Goal: Task Accomplishment & Management: Manage account settings

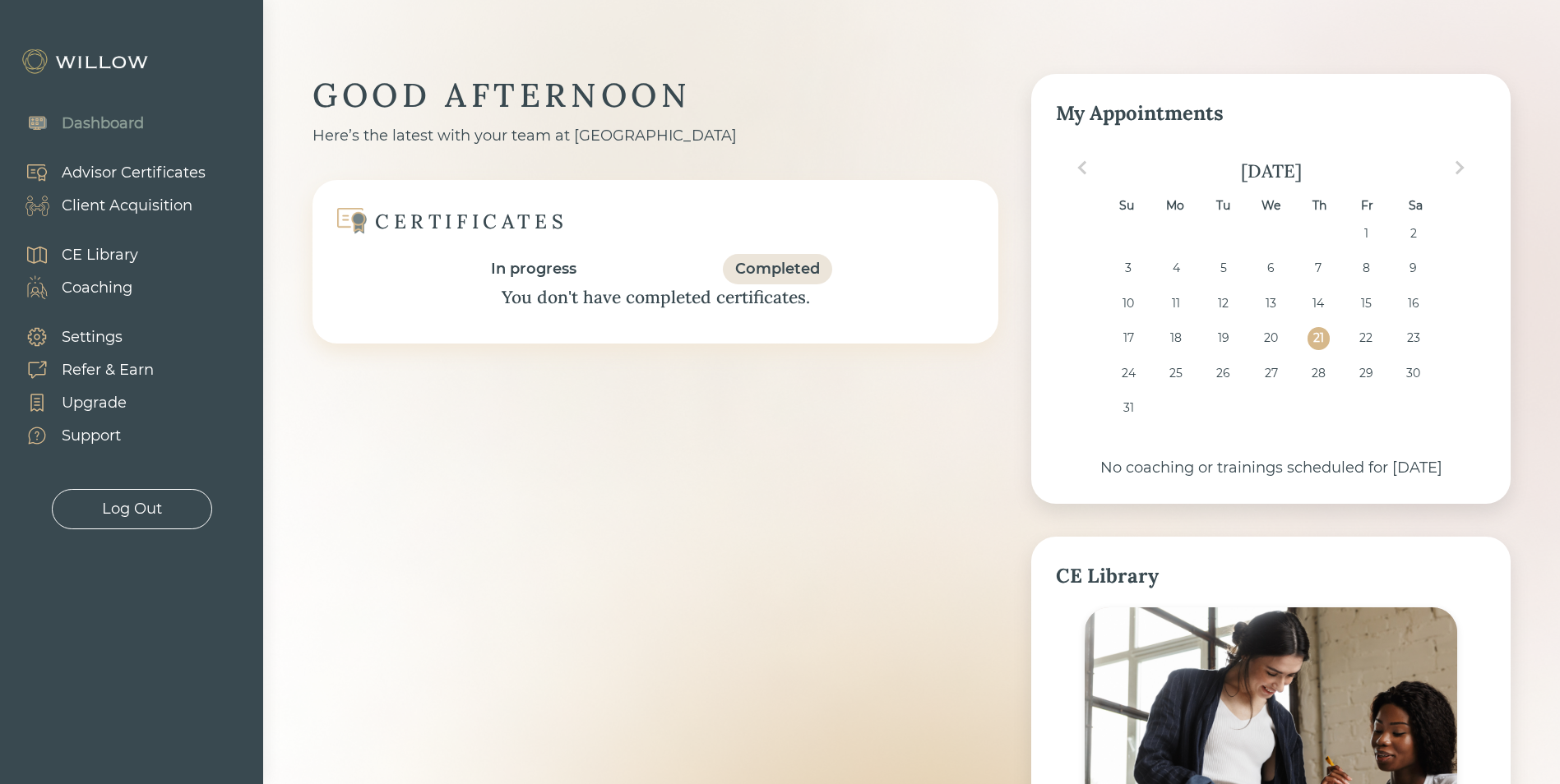
click at [782, 263] on div "Completed" at bounding box center [777, 270] width 85 height 22
click at [513, 256] on div "In progress" at bounding box center [534, 269] width 110 height 31
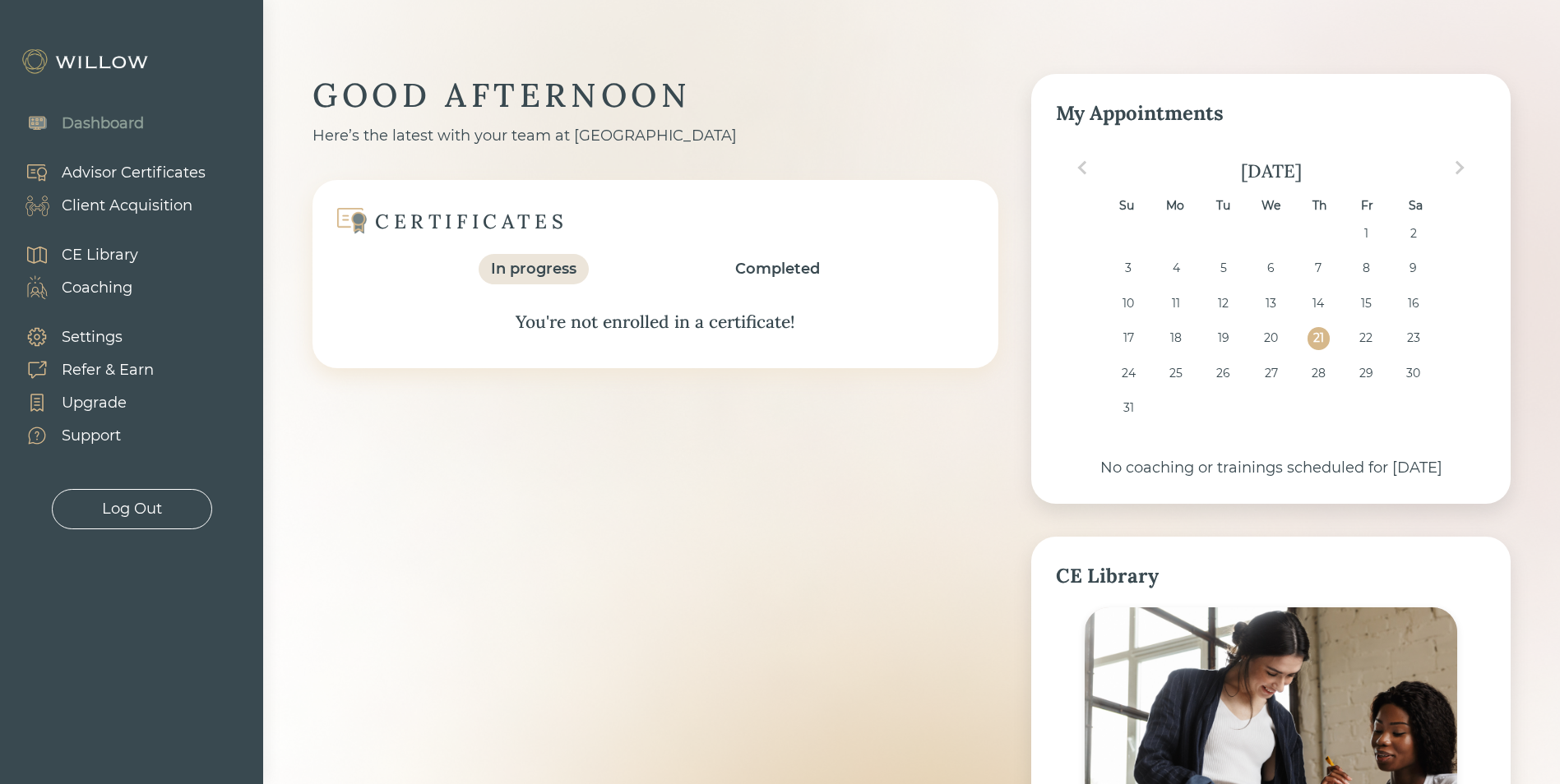
click at [785, 262] on div "Completed" at bounding box center [777, 270] width 85 height 22
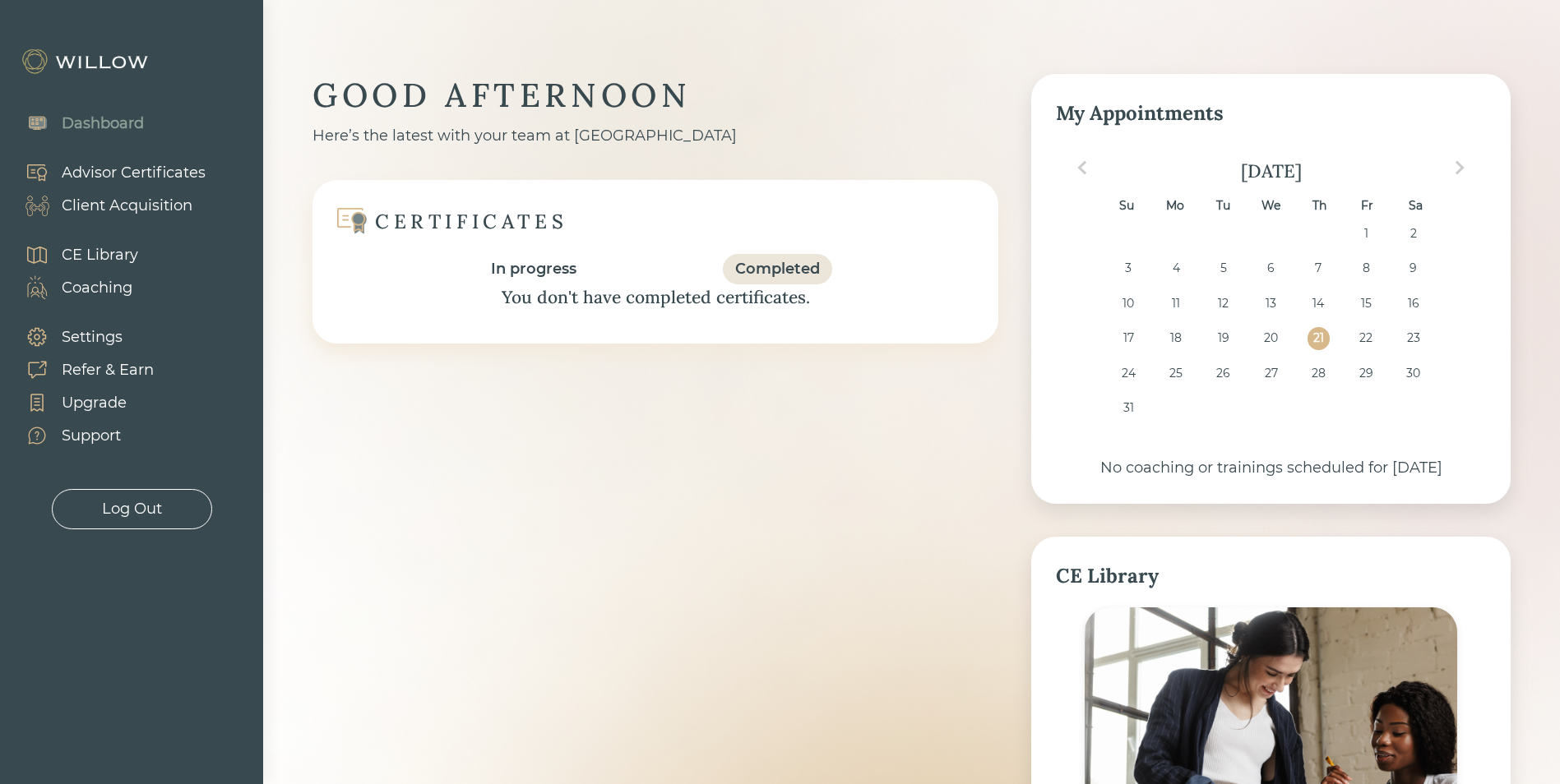
click at [114, 164] on div "Advisor Certificates" at bounding box center [134, 174] width 144 height 22
click at [101, 208] on div "Client Acquisition" at bounding box center [127, 206] width 131 height 22
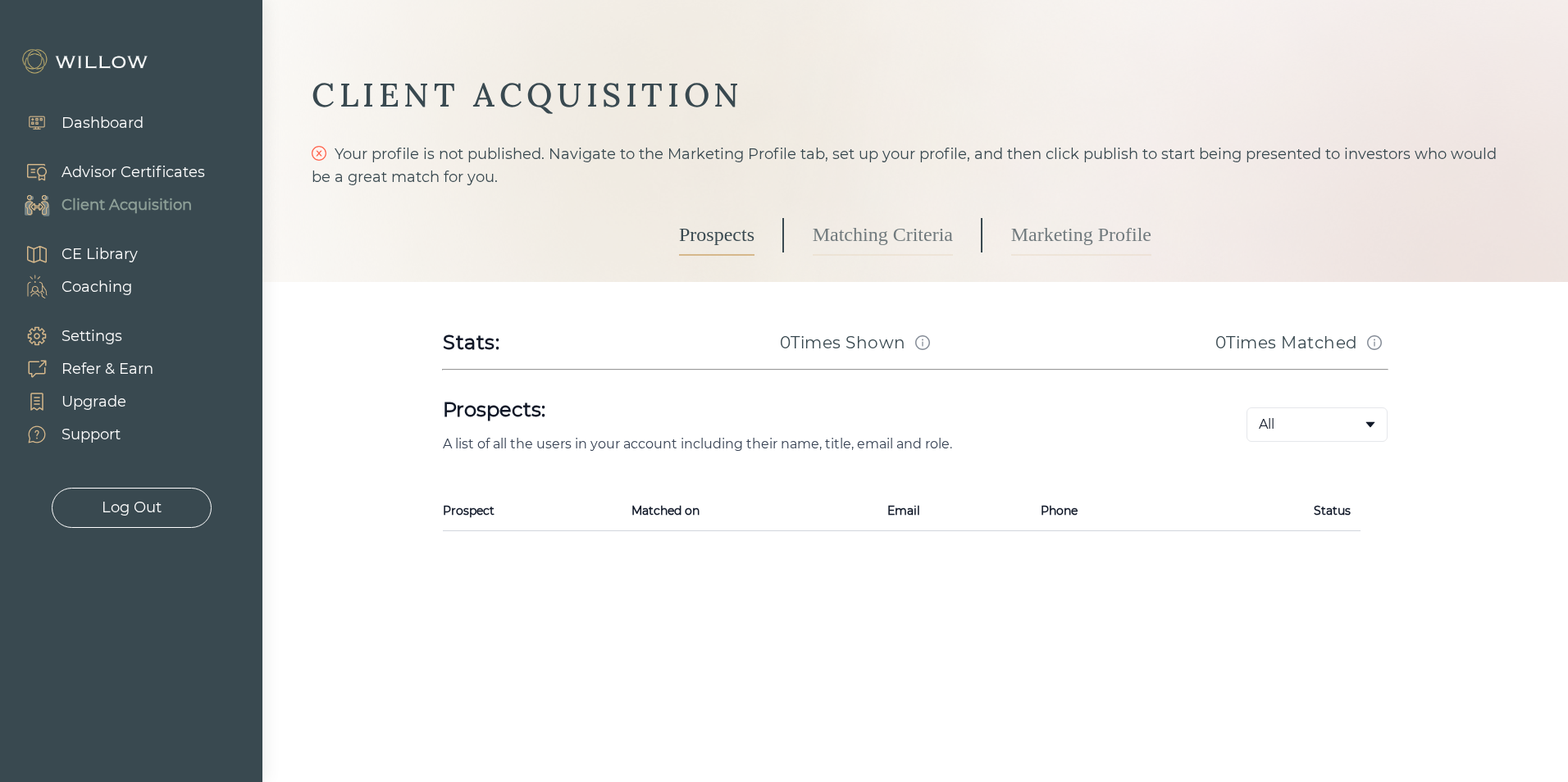
click at [868, 236] on link "Matching Criteria" at bounding box center [883, 236] width 141 height 41
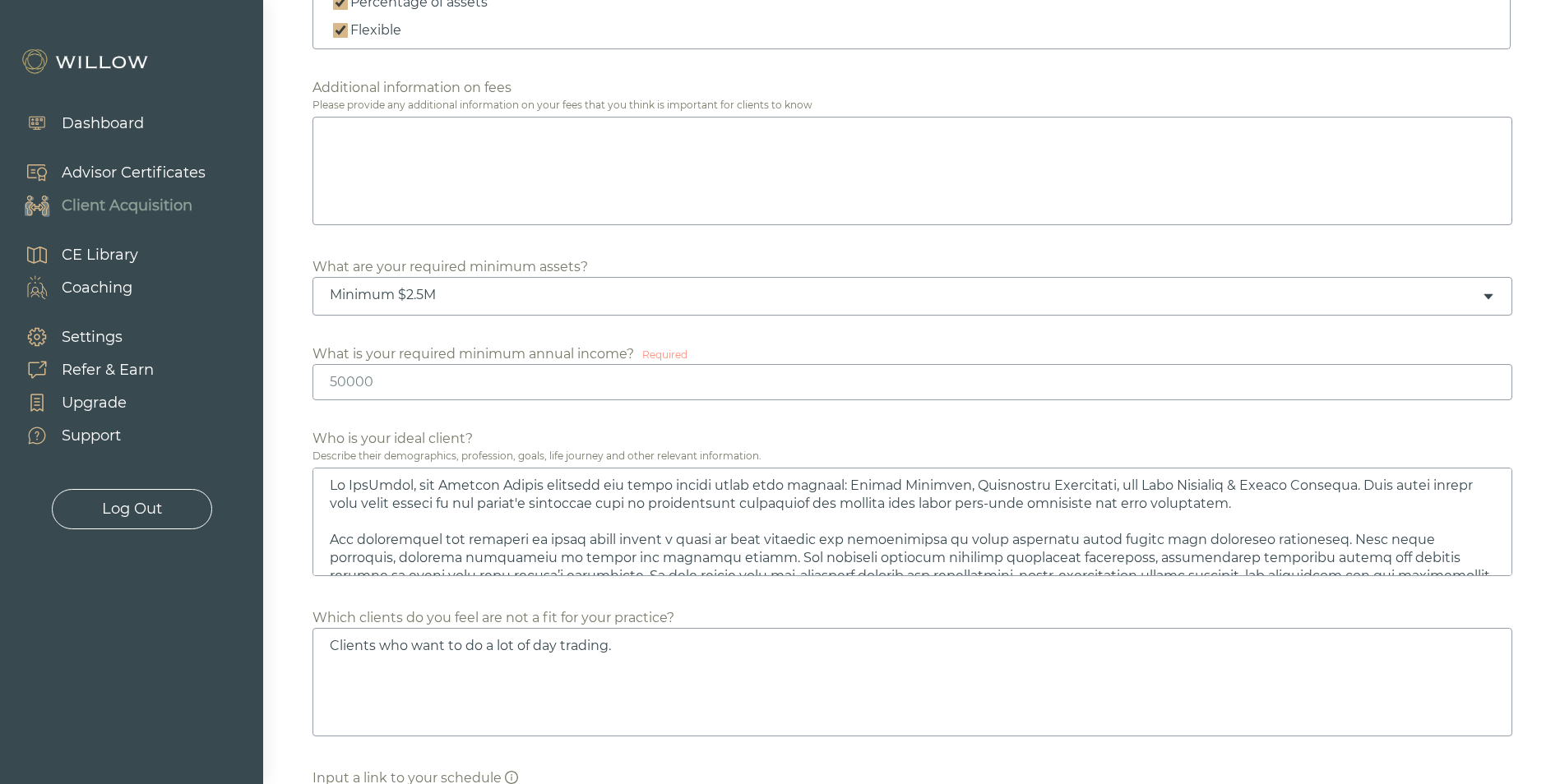
scroll to position [822, 0]
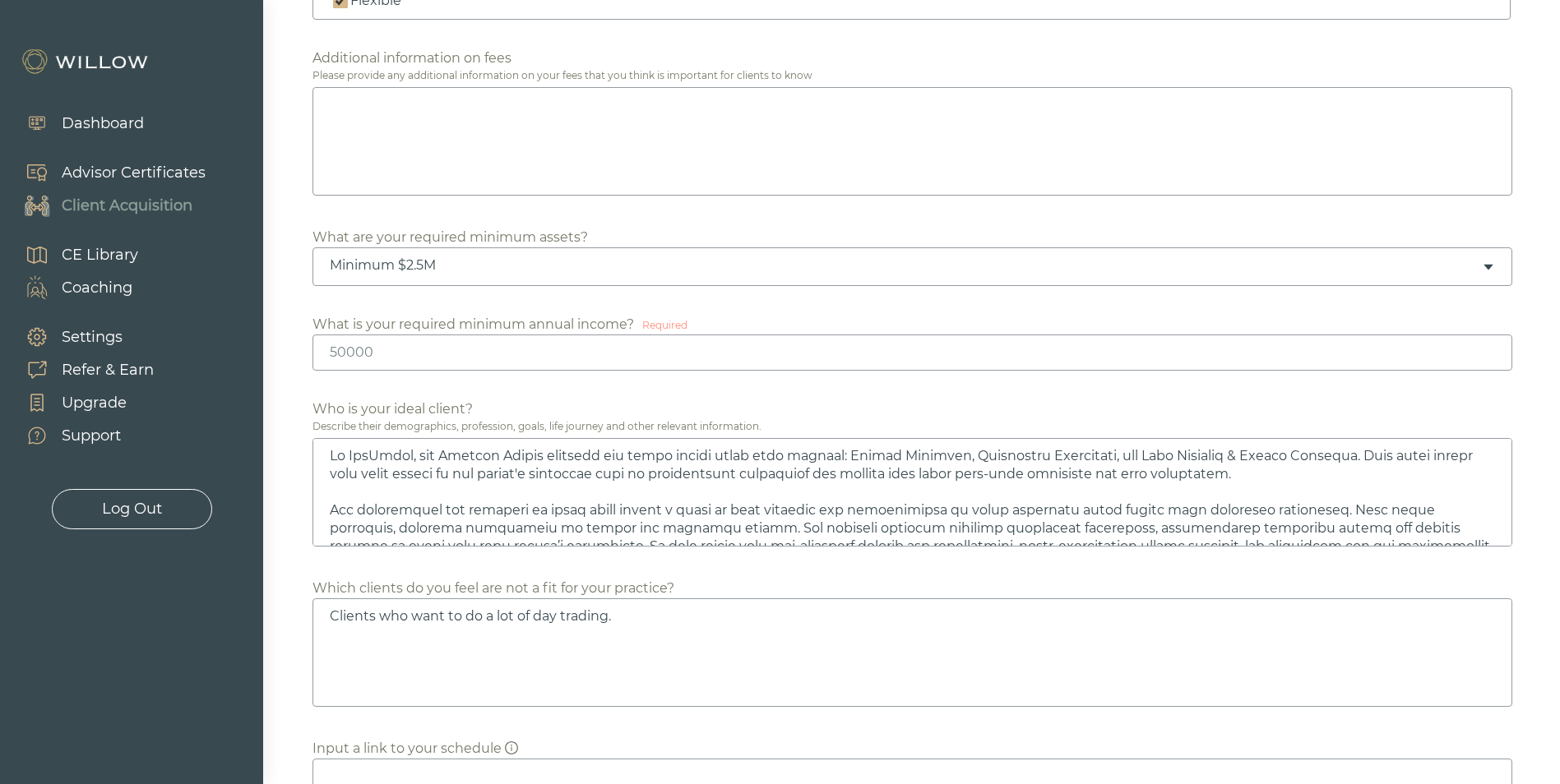
click at [425, 356] on input "number" at bounding box center [912, 352] width 1200 height 36
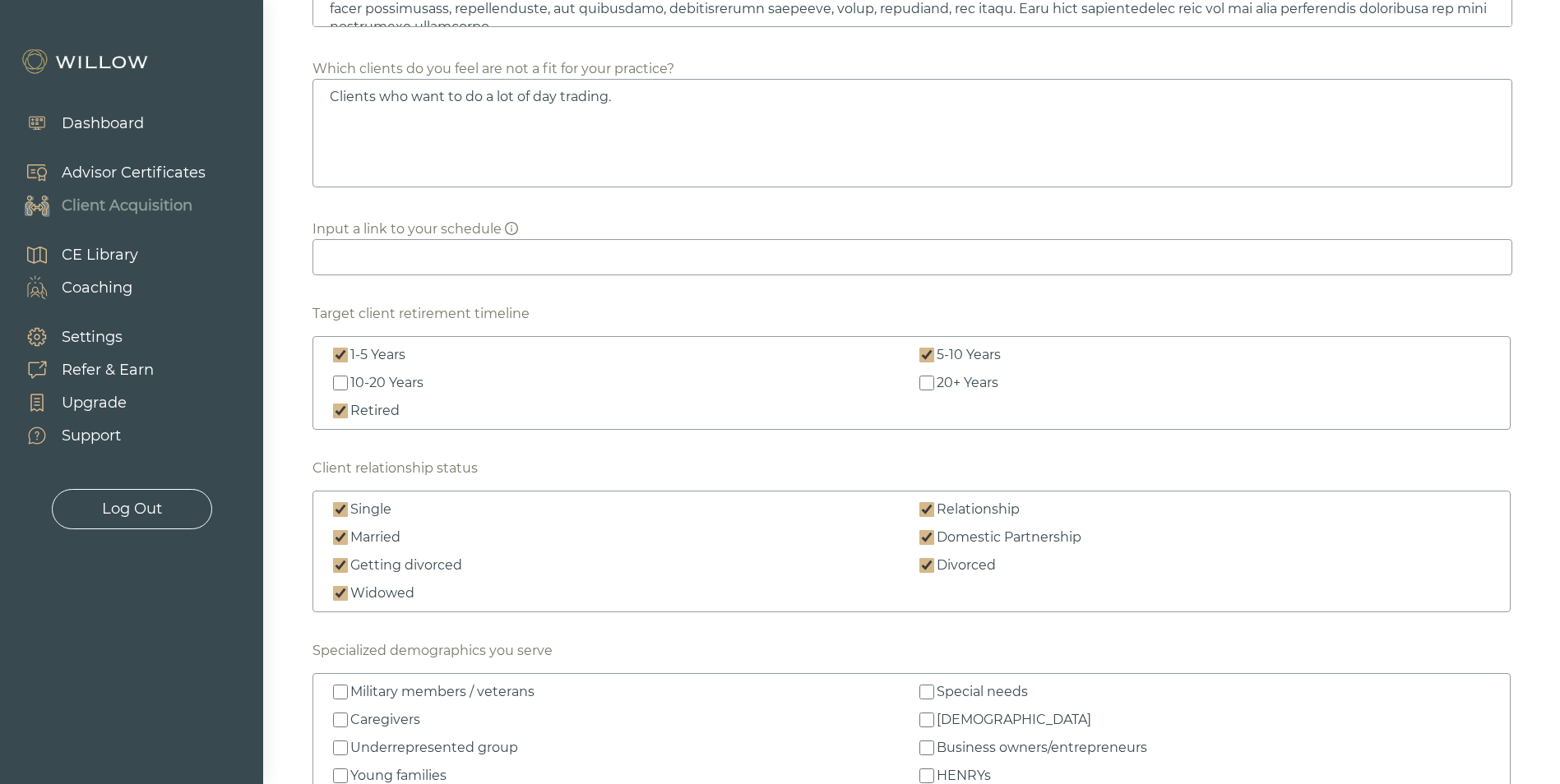
scroll to position [1370, 0]
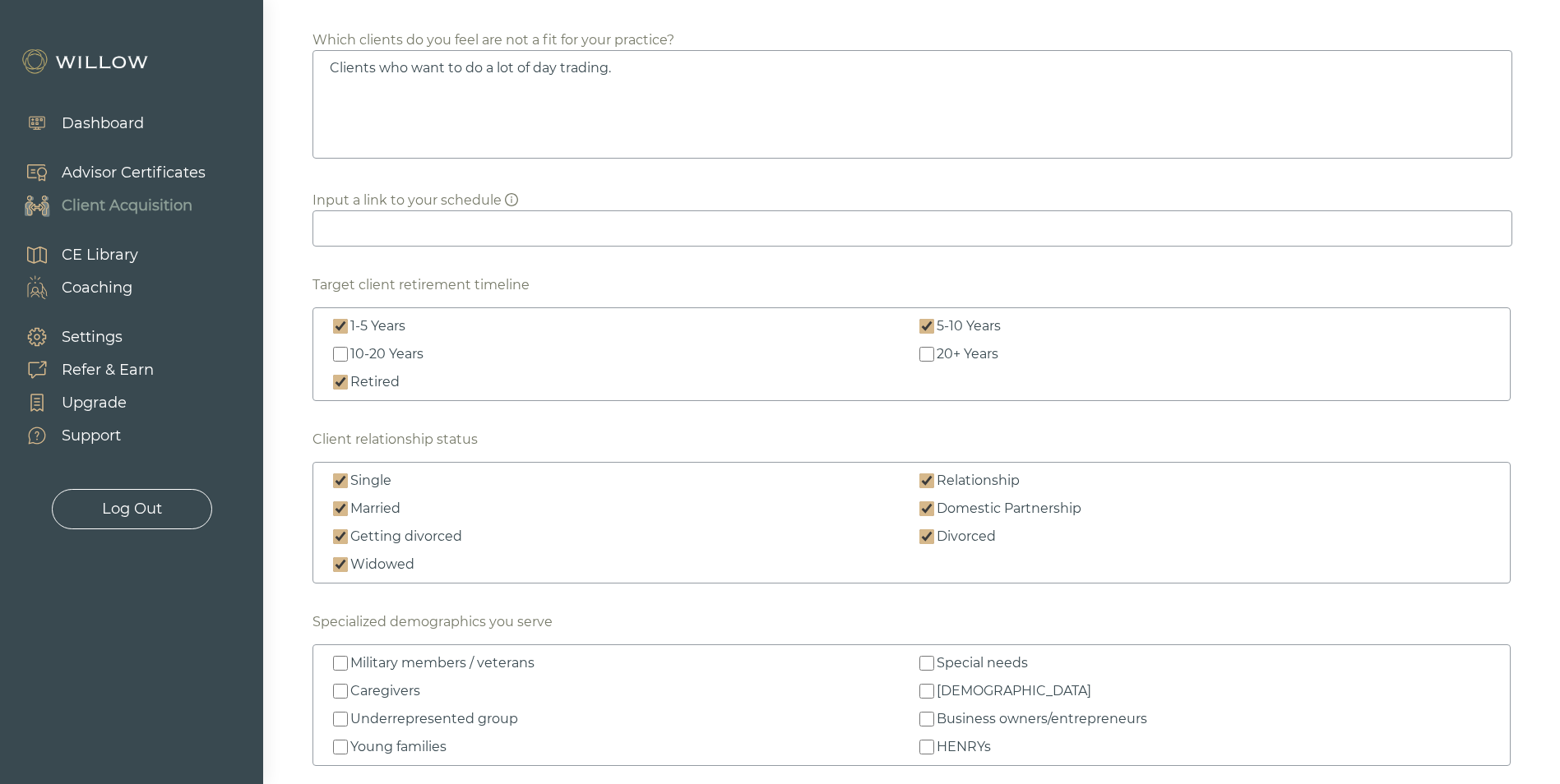
type input "0"
click at [342, 355] on input "10-20 Years" at bounding box center [341, 355] width 15 height 15
checkbox input "true"
click at [918, 352] on label "20+ Years" at bounding box center [1204, 354] width 578 height 20
click at [920, 352] on input "20+ Years" at bounding box center [927, 355] width 15 height 15
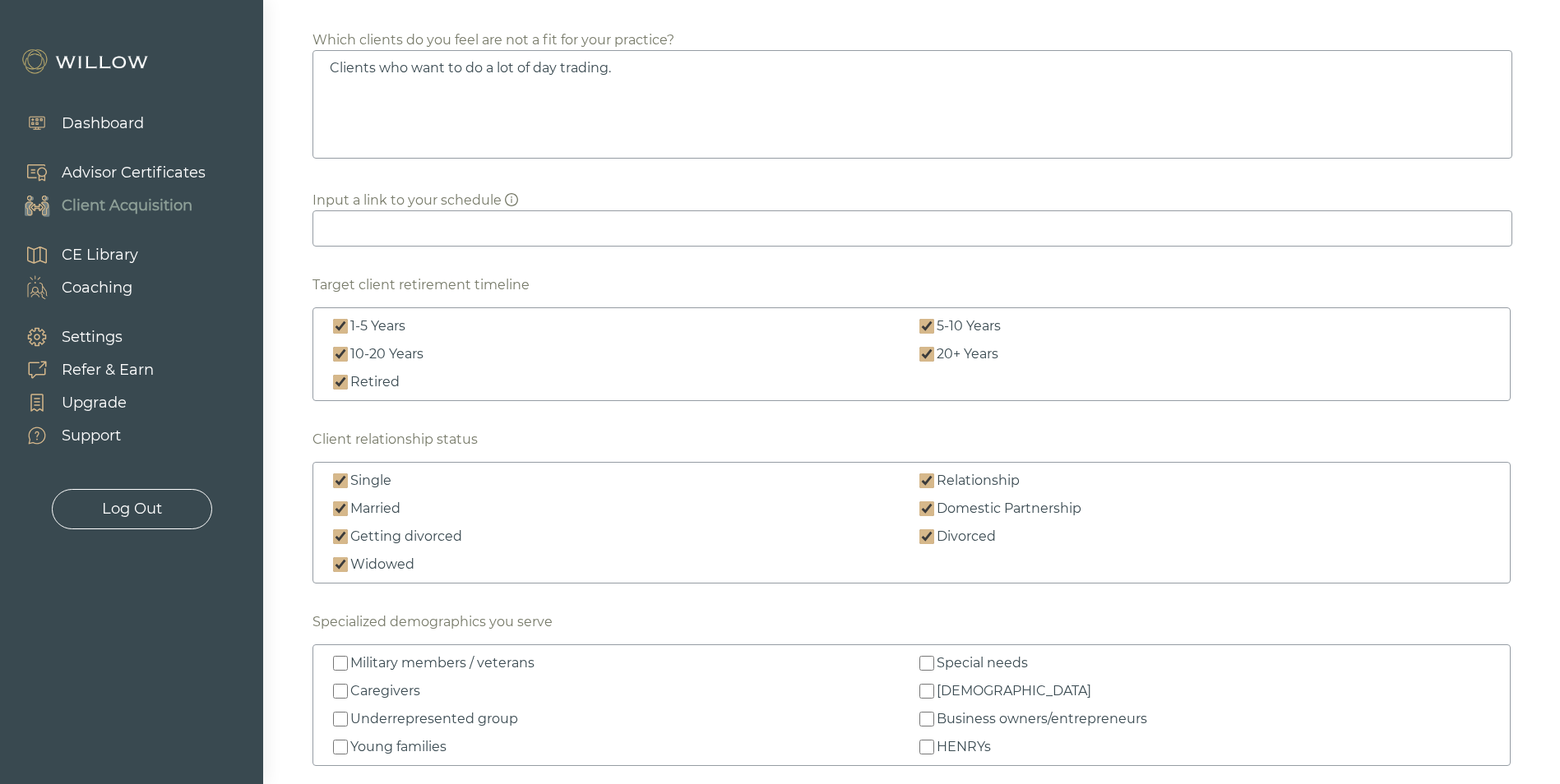
checkbox input "true"
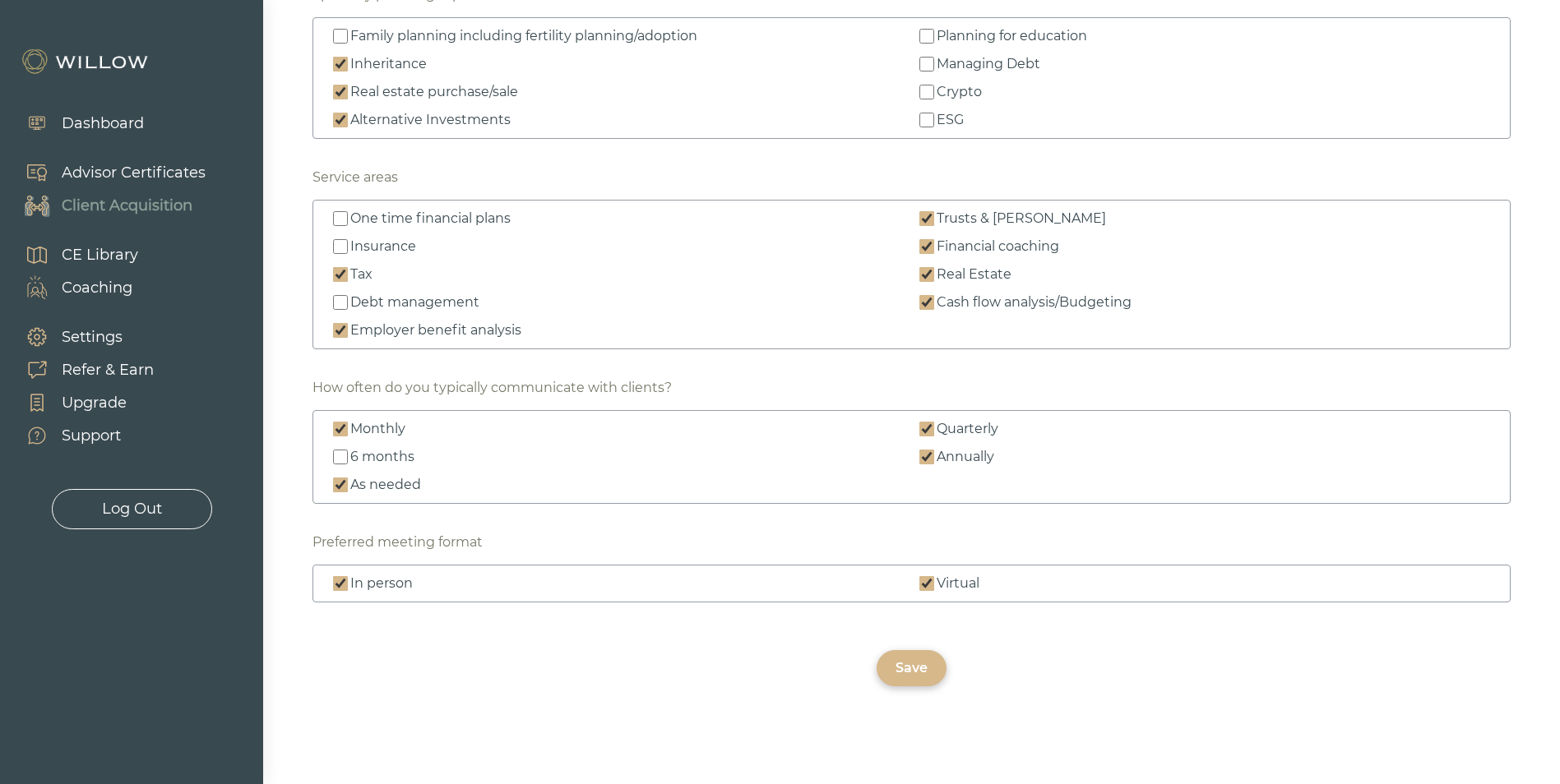
scroll to position [2335, 0]
click at [928, 666] on div "Save" at bounding box center [911, 667] width 70 height 36
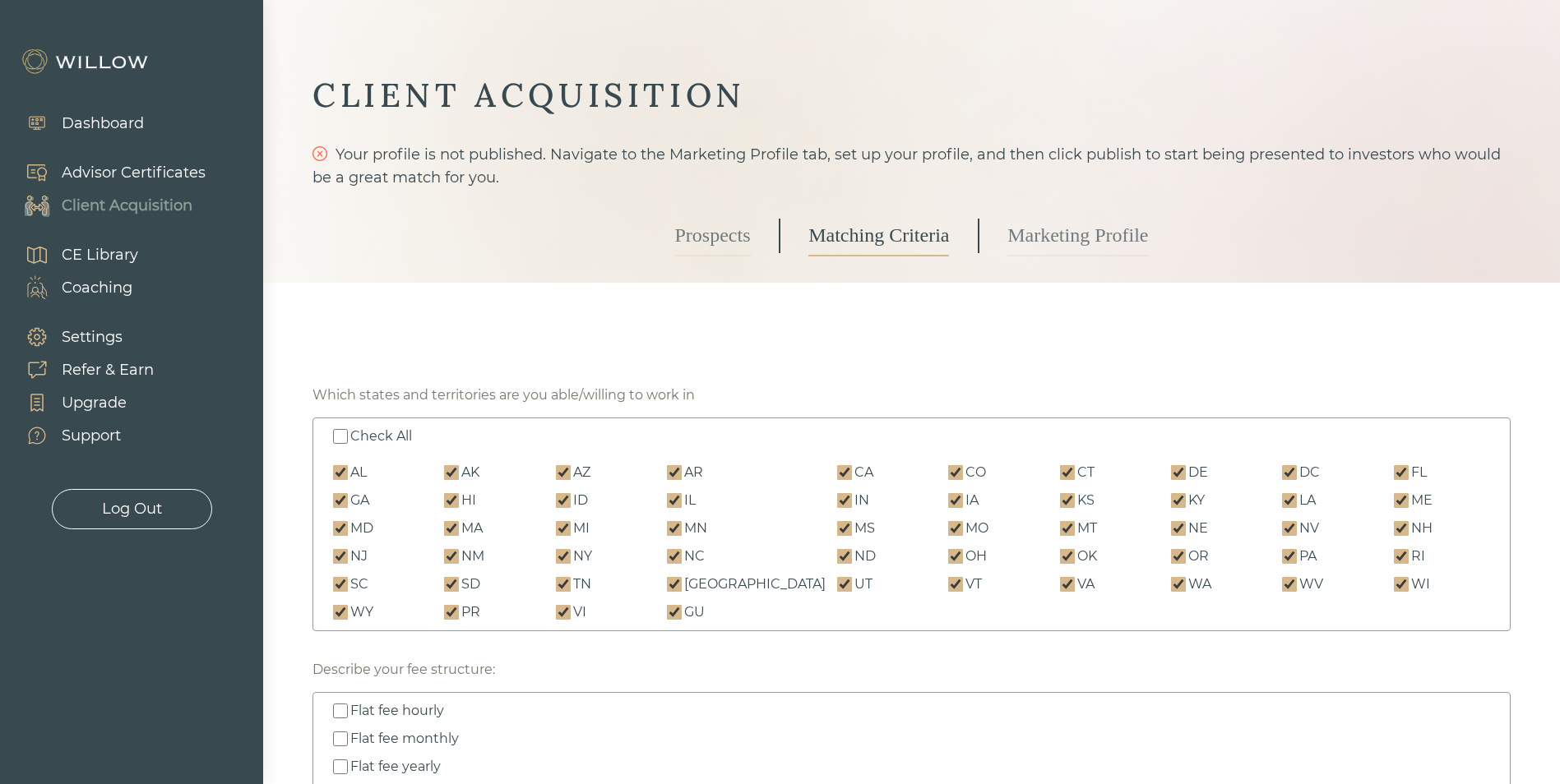
click at [1050, 244] on link "Marketing Profile" at bounding box center [1077, 236] width 141 height 41
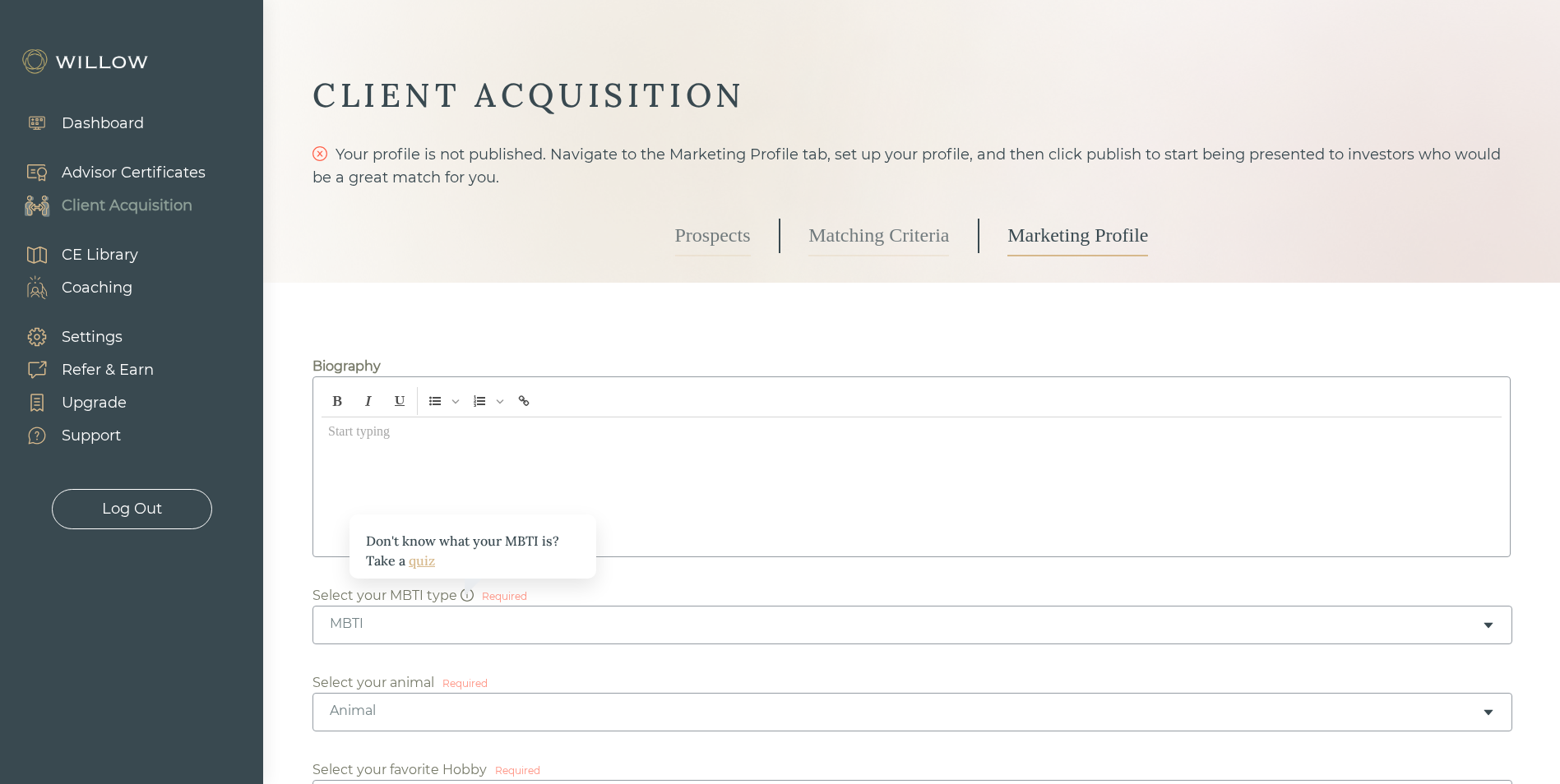
click at [455, 592] on span "Select your MBTI type" at bounding box center [393, 595] width 162 height 16
click at [457, 596] on span "Select your MBTI type" at bounding box center [393, 595] width 162 height 16
click at [461, 598] on icon "info-circle" at bounding box center [467, 595] width 13 height 13
click at [468, 579] on div "Don't know what your MBTI is? Take a quiz" at bounding box center [472, 546] width 246 height 64
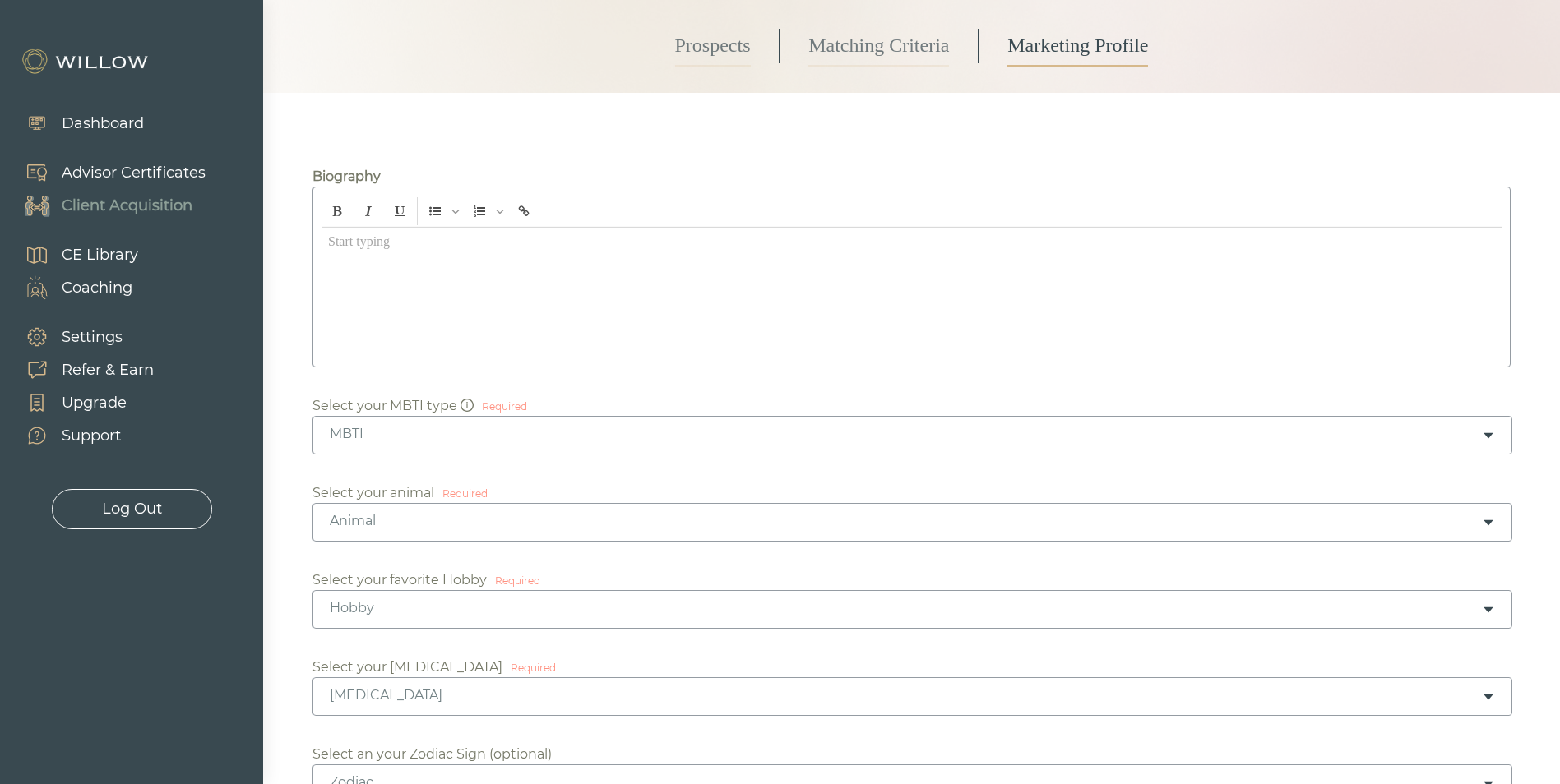
scroll to position [191, 0]
click at [522, 510] on div "Animal" at bounding box center [912, 520] width 1200 height 38
click at [281, 515] on div at bounding box center [780, 392] width 1560 height 784
click at [538, 607] on div "Hobby" at bounding box center [906, 606] width 1152 height 18
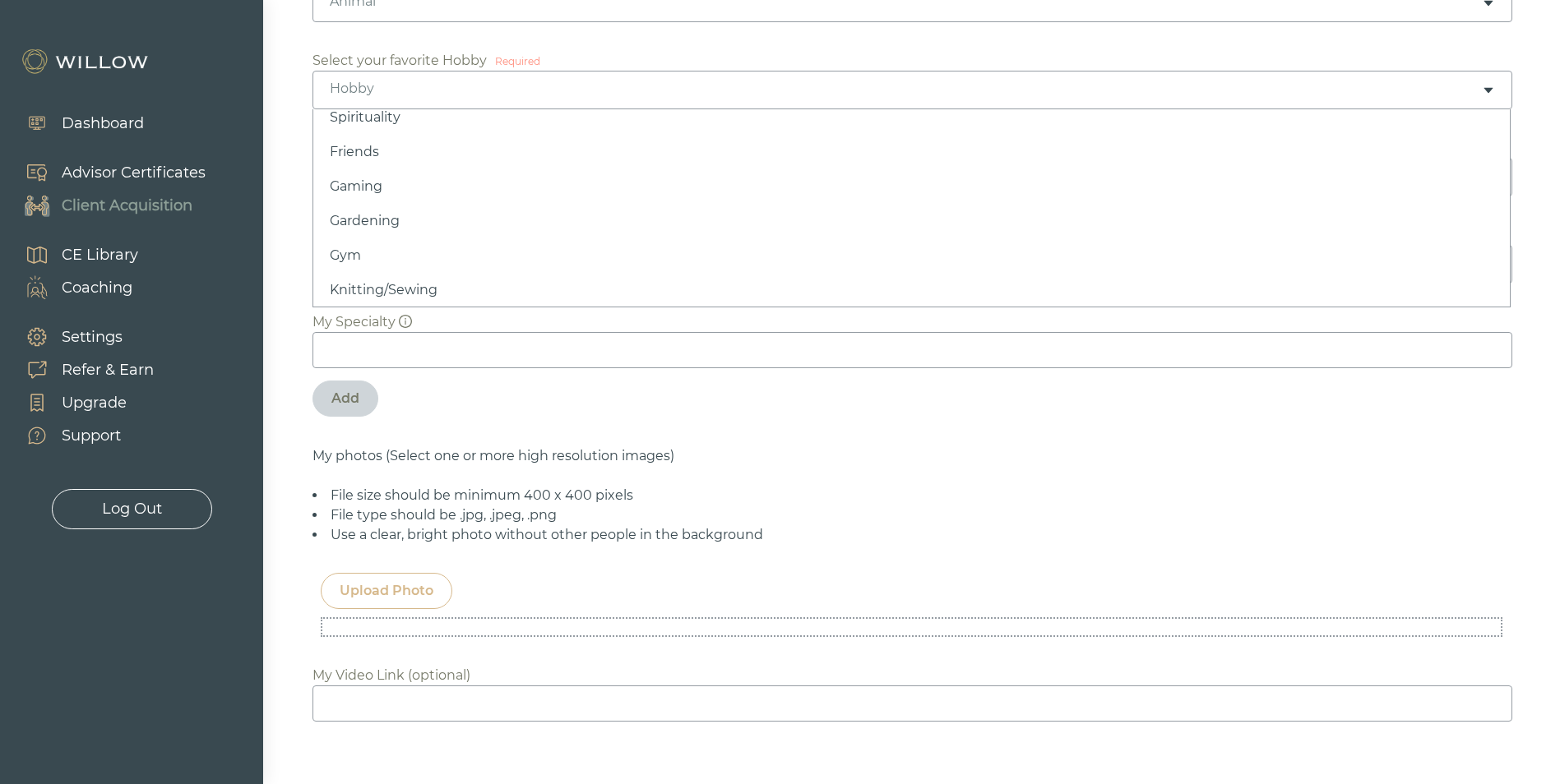
scroll to position [740, 0]
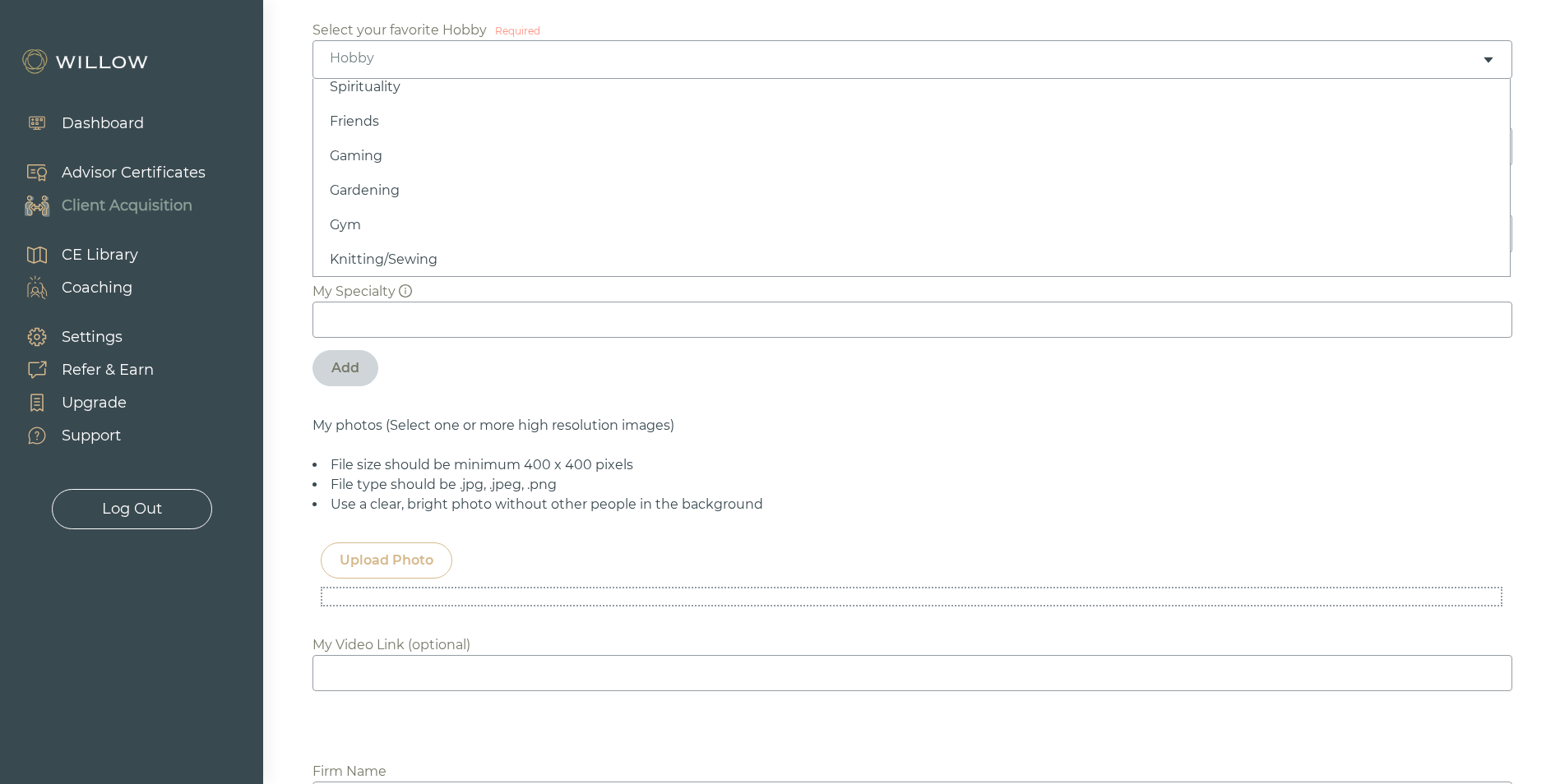
click at [374, 561] on div "Upload Photo" at bounding box center [386, 560] width 93 height 20
click at [375, 562] on div "Upload Photo" at bounding box center [386, 560] width 93 height 20
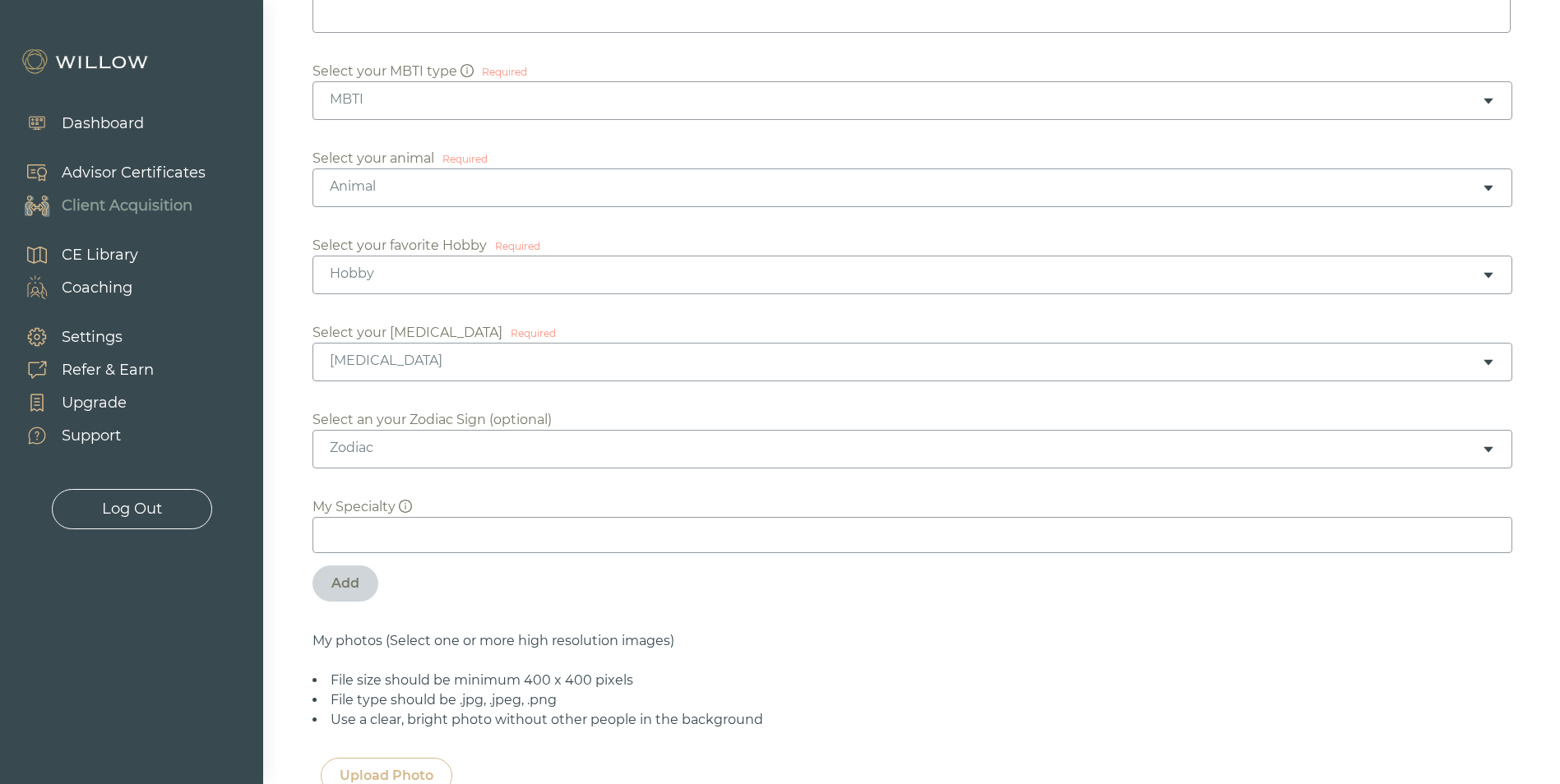
scroll to position [521, 0]
click at [431, 287] on div "Hobby" at bounding box center [912, 278] width 1200 height 38
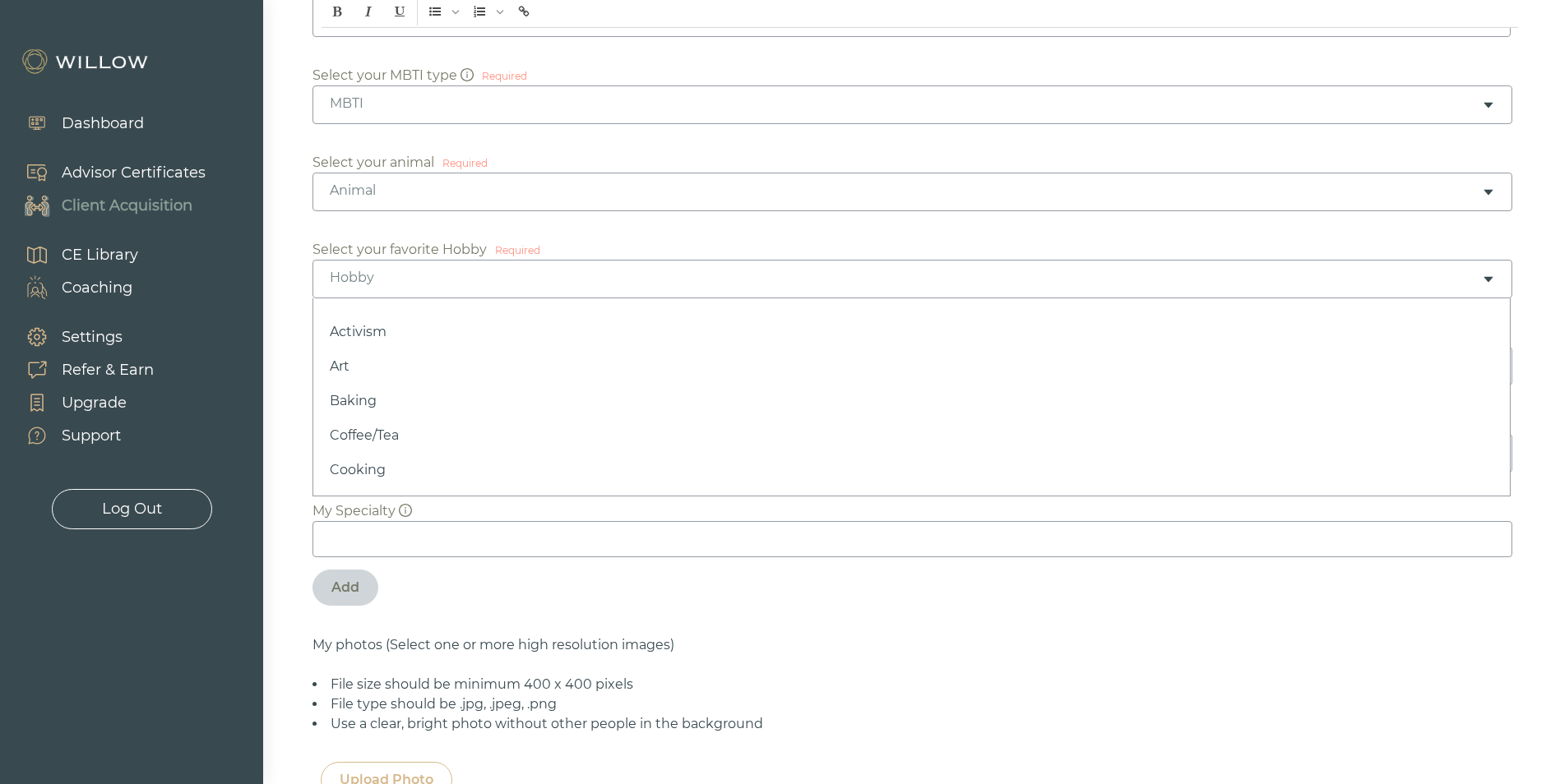
click at [459, 183] on div "Animal" at bounding box center [906, 190] width 1152 height 18
click at [453, 183] on div "Animal" at bounding box center [906, 190] width 1152 height 18
click at [457, 380] on div "[MEDICAL_DATA]" at bounding box center [912, 366] width 1200 height 38
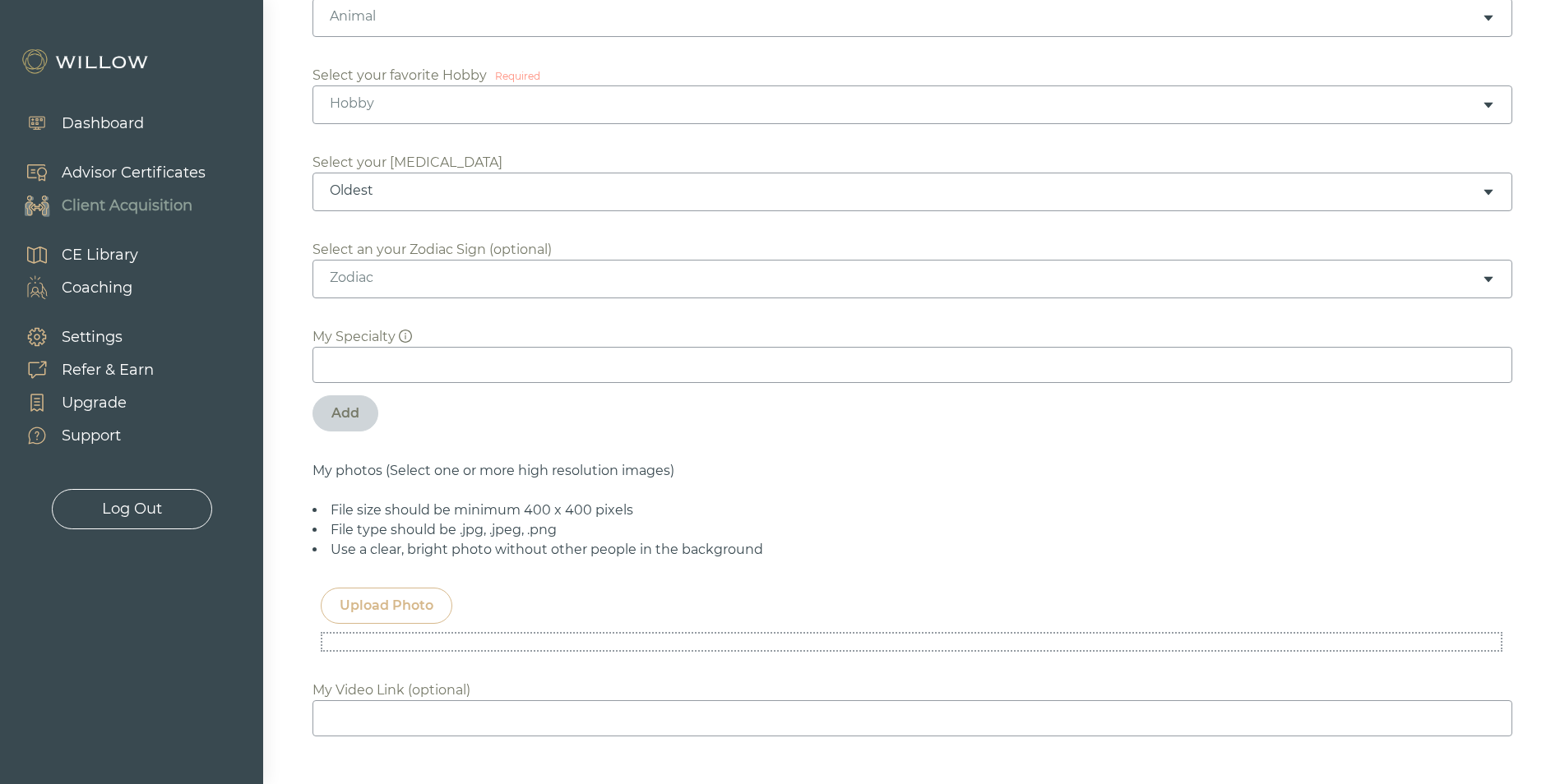
scroll to position [713, 0]
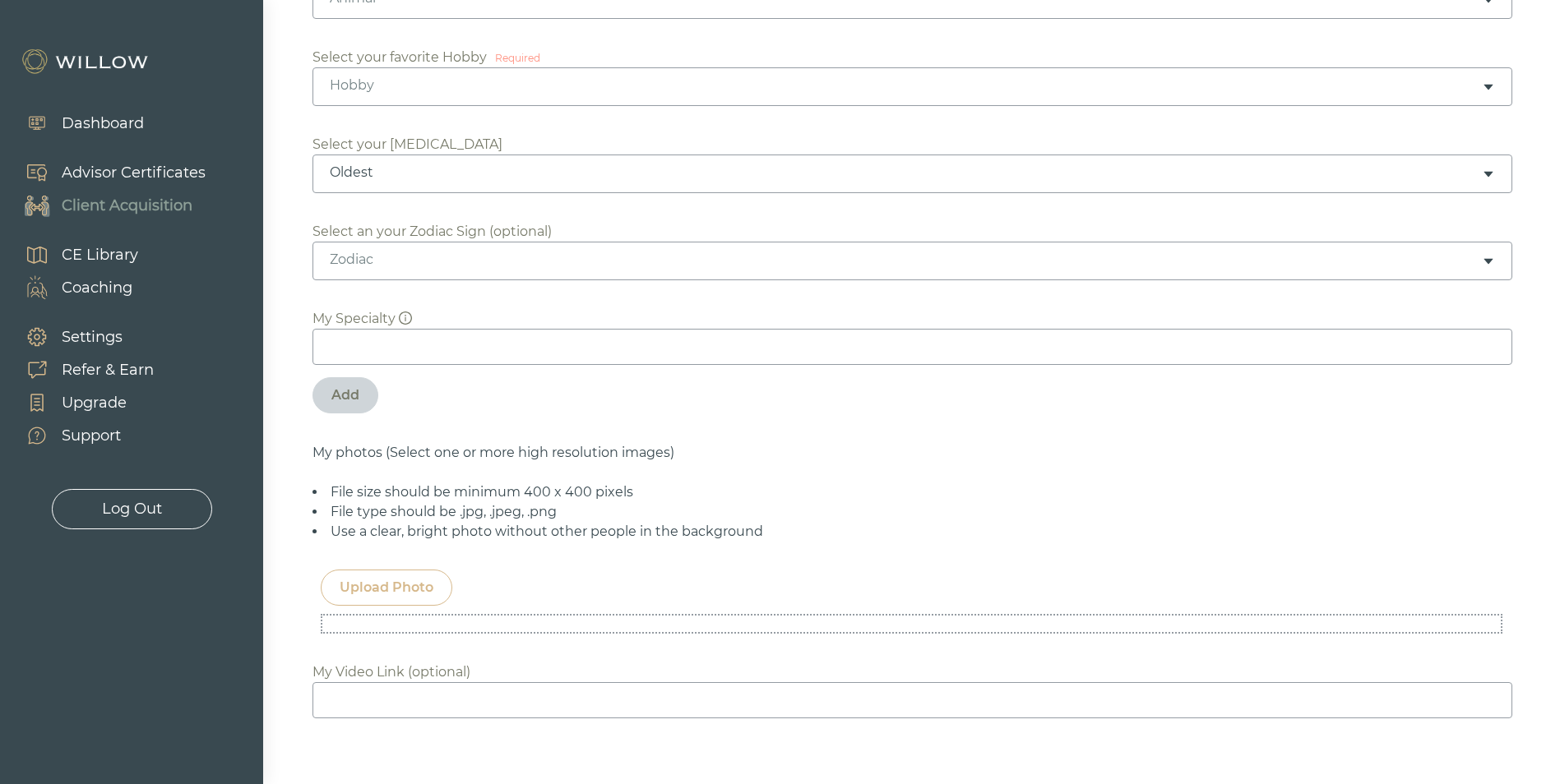
click at [389, 589] on div "Upload Photo" at bounding box center [386, 587] width 93 height 20
